Goal: Task Accomplishment & Management: Use online tool/utility

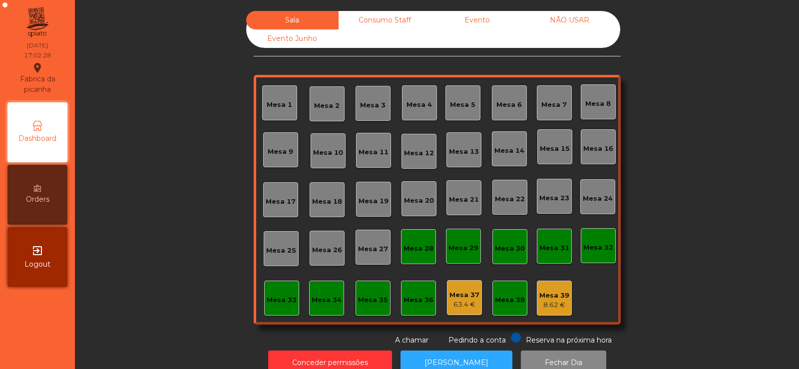
scroll to position [24, 0]
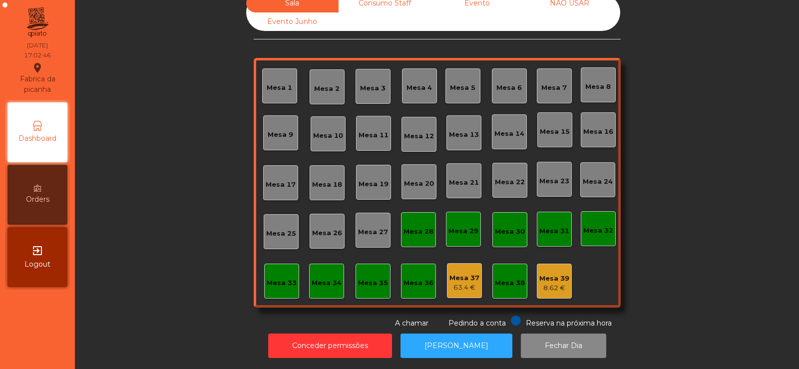
click at [548, 283] on div "8.62 €" at bounding box center [554, 288] width 30 height 10
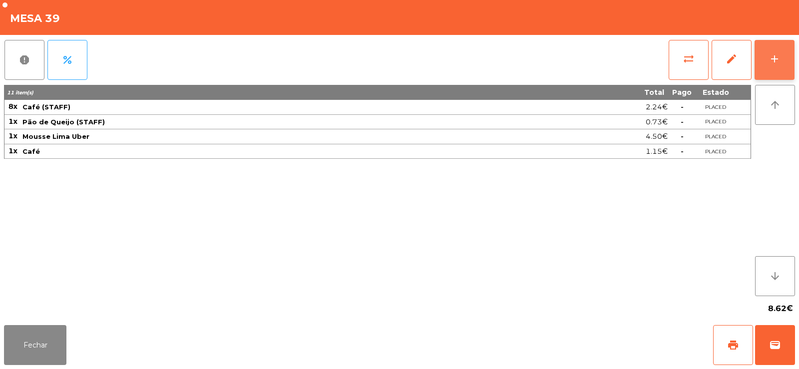
click at [768, 62] on button "add" at bounding box center [774, 60] width 40 height 40
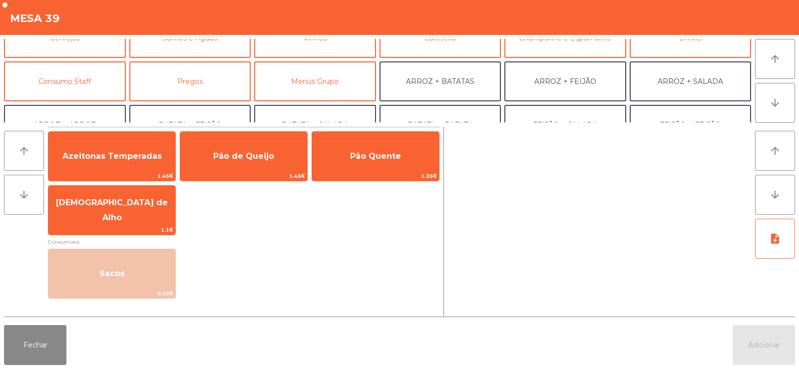
scroll to position [66, 0]
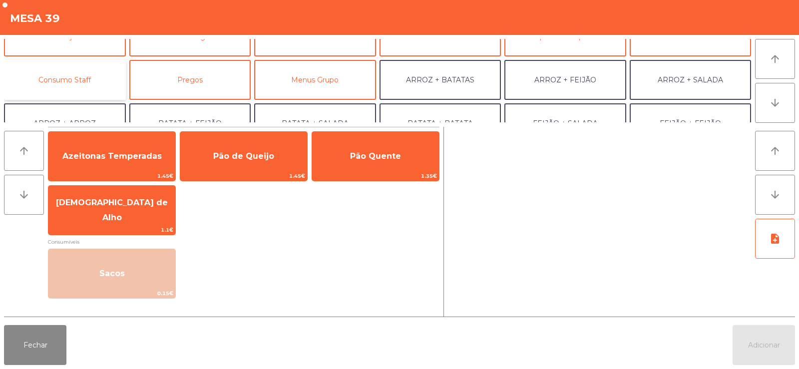
click at [91, 93] on button "Consumo Staff" at bounding box center [65, 80] width 122 height 40
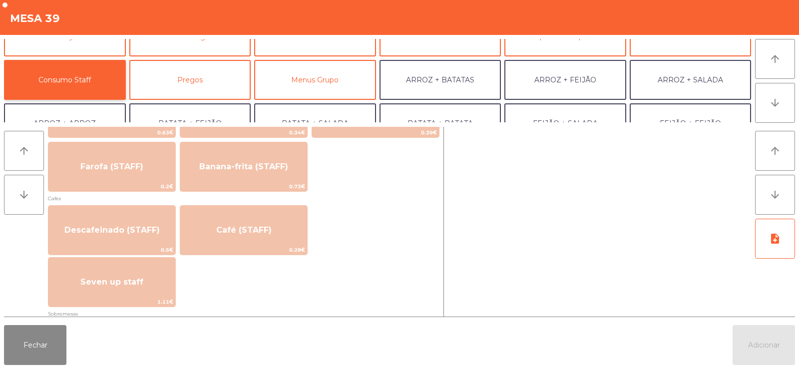
scroll to position [515, 0]
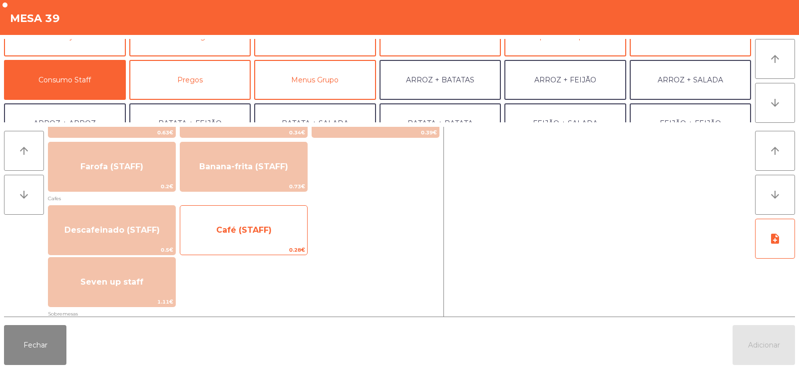
click at [261, 221] on span "Café (STAFF)" at bounding box center [243, 230] width 127 height 27
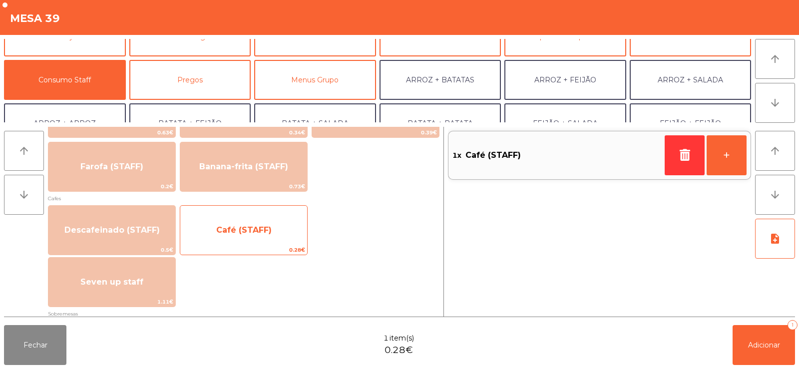
click at [256, 231] on span "Café (STAFF)" at bounding box center [243, 229] width 55 height 9
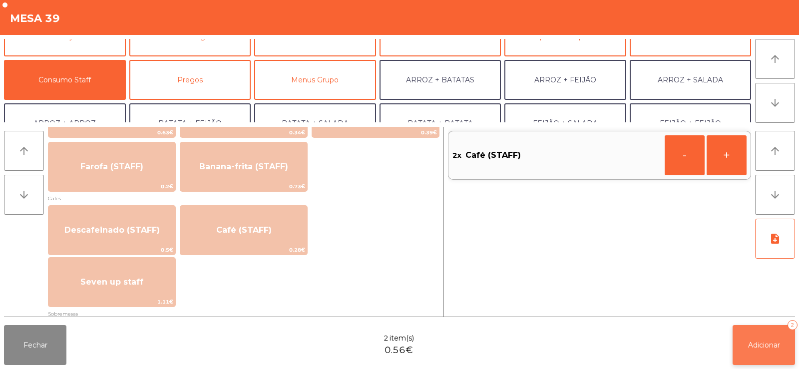
click at [769, 340] on button "Adicionar 2" at bounding box center [764, 345] width 62 height 40
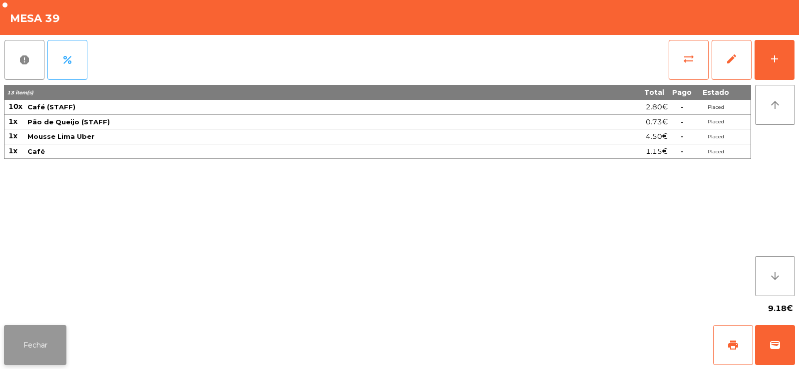
click at [33, 347] on button "Fechar" at bounding box center [35, 345] width 62 height 40
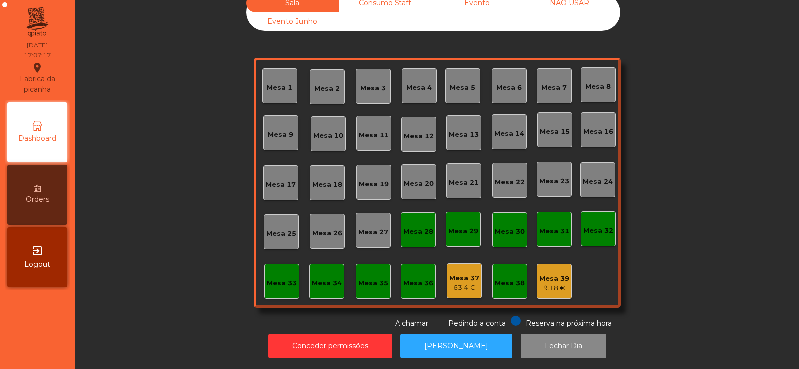
click at [590, 226] on div "Mesa 32" at bounding box center [598, 231] width 30 height 10
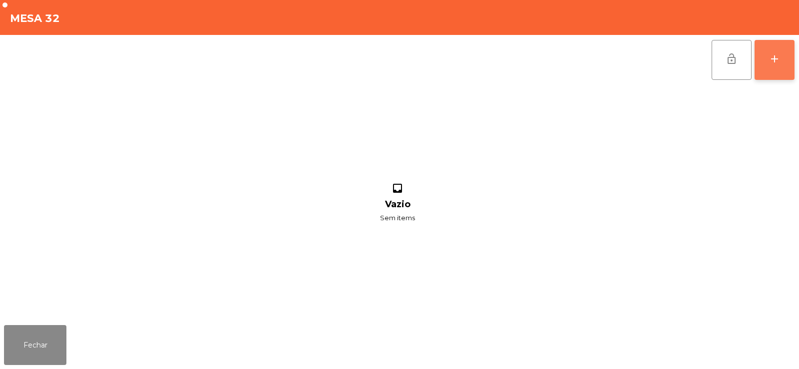
click at [771, 54] on div "add" at bounding box center [774, 59] width 12 height 12
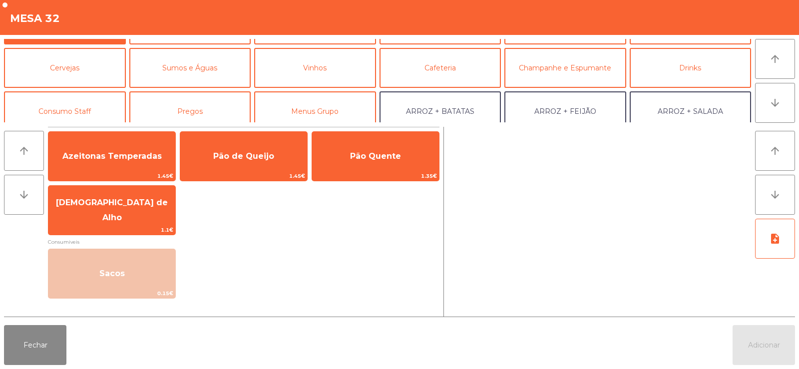
scroll to position [37, 0]
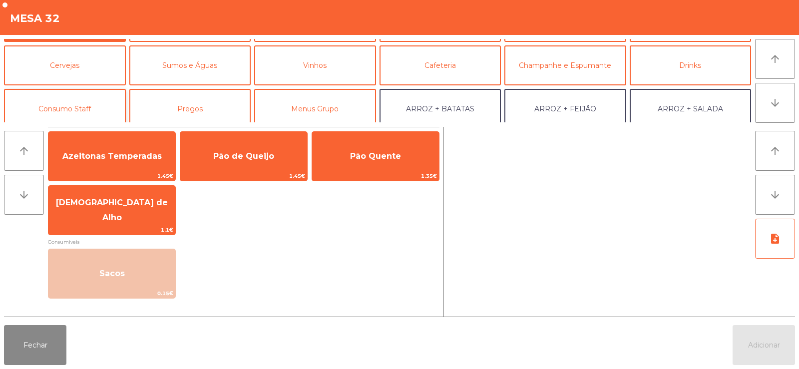
click at [74, 100] on button "Consumo Staff" at bounding box center [65, 109] width 122 height 40
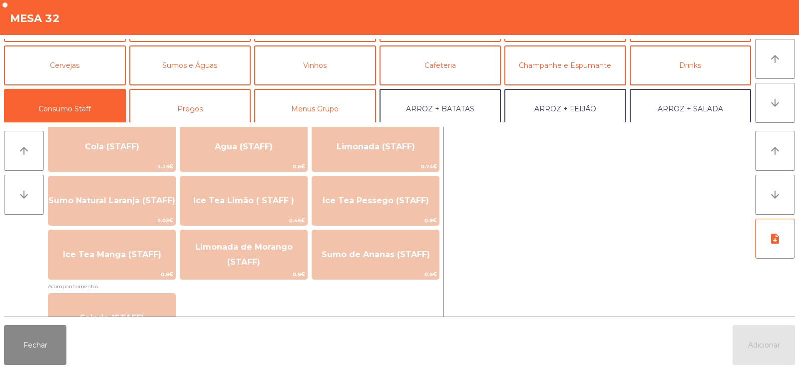
scroll to position [257, 0]
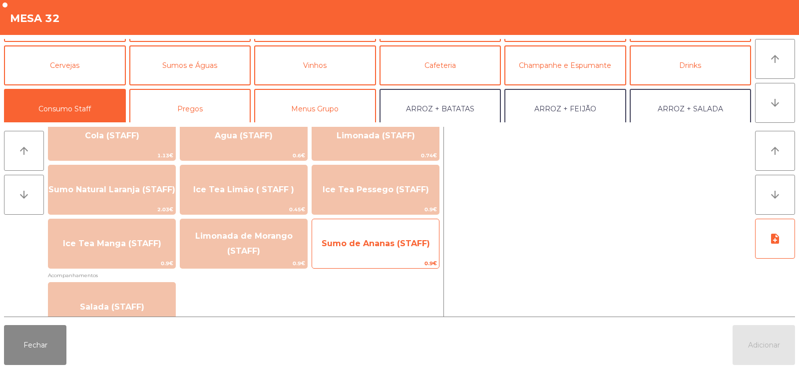
click at [383, 249] on span "Sumo de Ananas (STAFF)" at bounding box center [375, 243] width 127 height 27
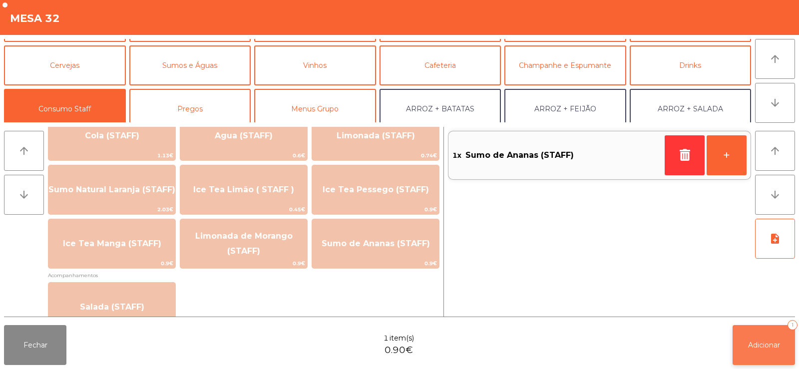
click at [759, 346] on span "Adicionar" at bounding box center [764, 345] width 32 height 9
